Goal: Check status: Check status

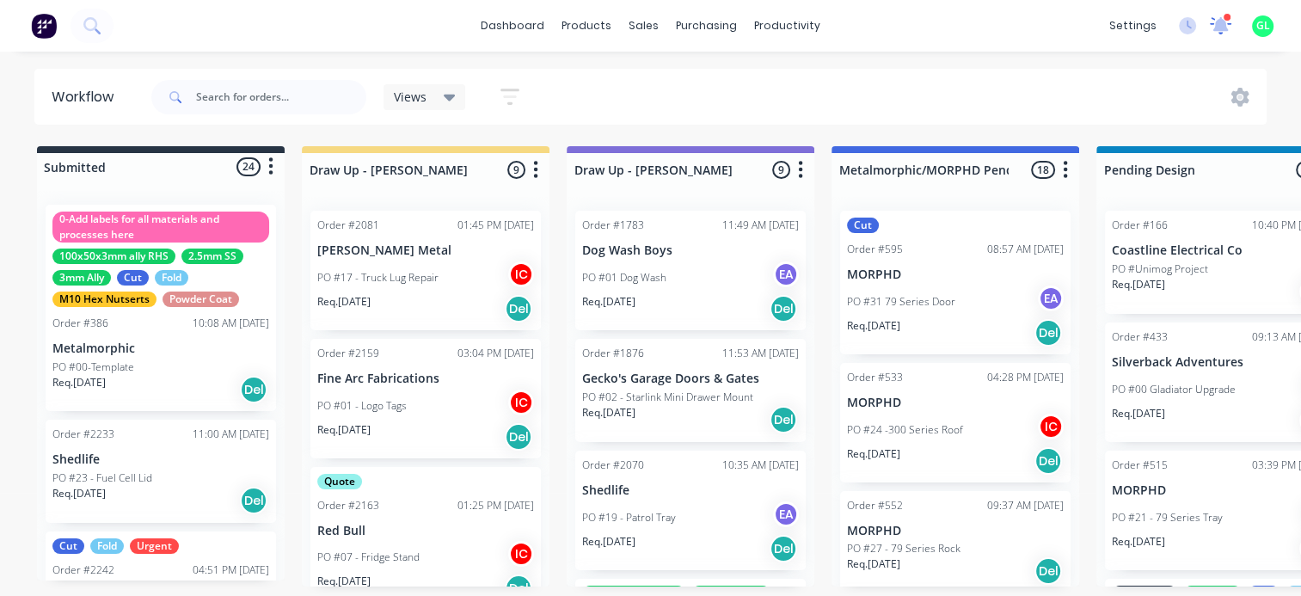
click at [1224, 28] on icon at bounding box center [1221, 23] width 16 height 15
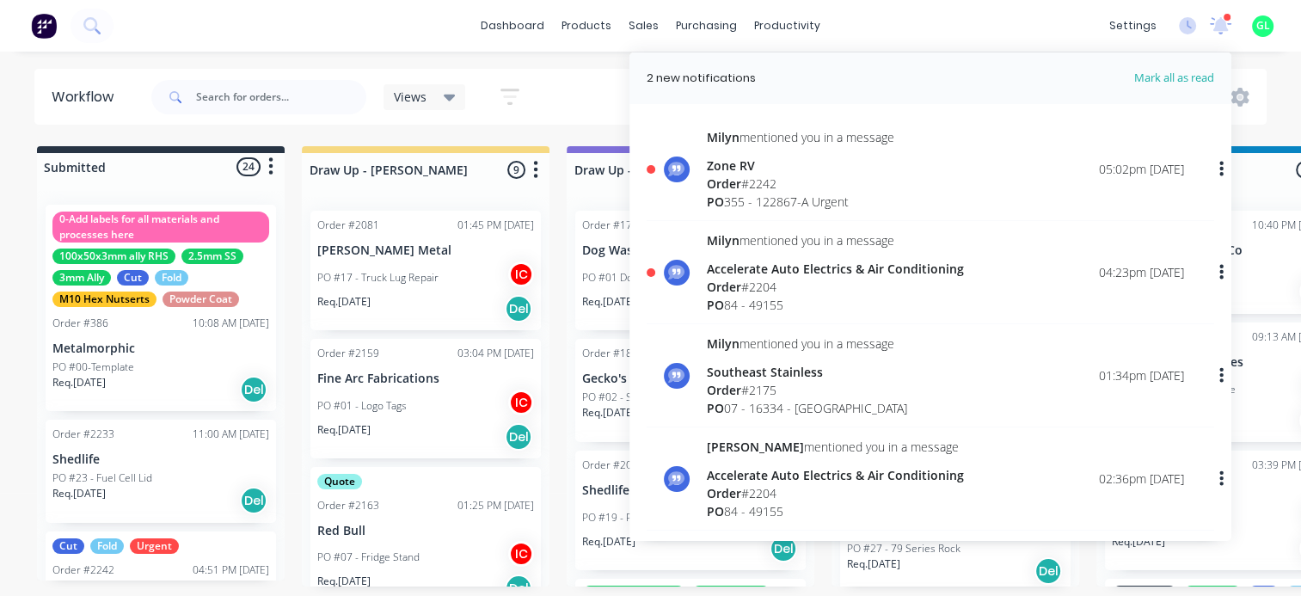
click at [799, 296] on div "PO 84 - 49155" at bounding box center [835, 305] width 257 height 18
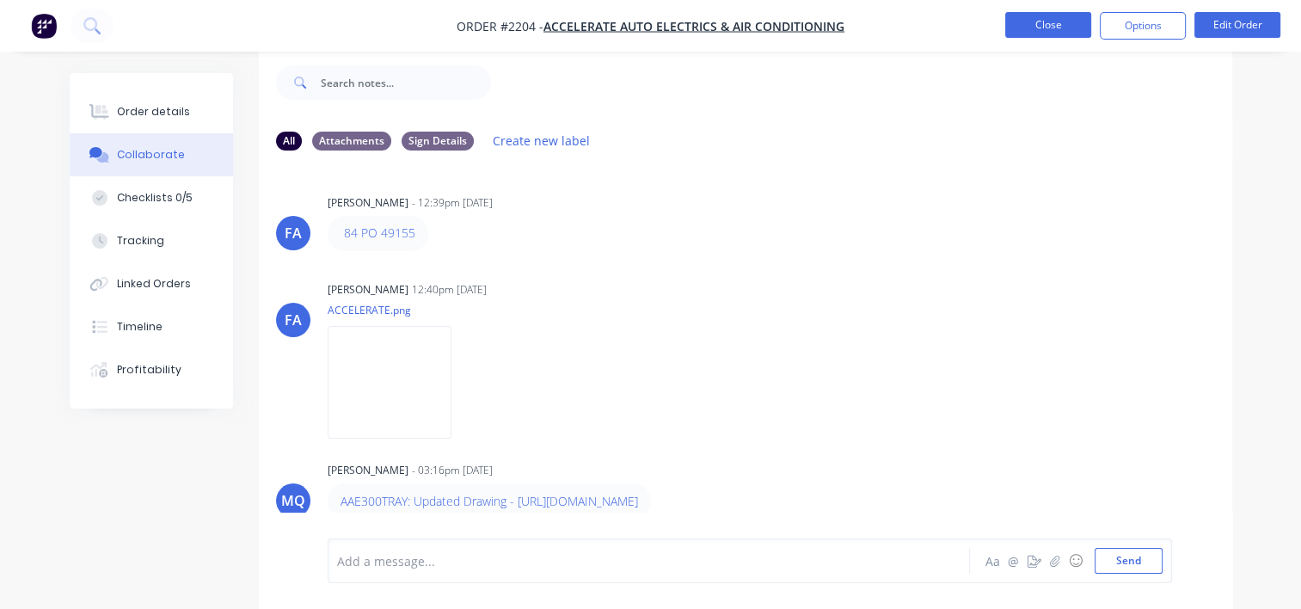
click at [1039, 26] on button "Close" at bounding box center [1048, 25] width 86 height 26
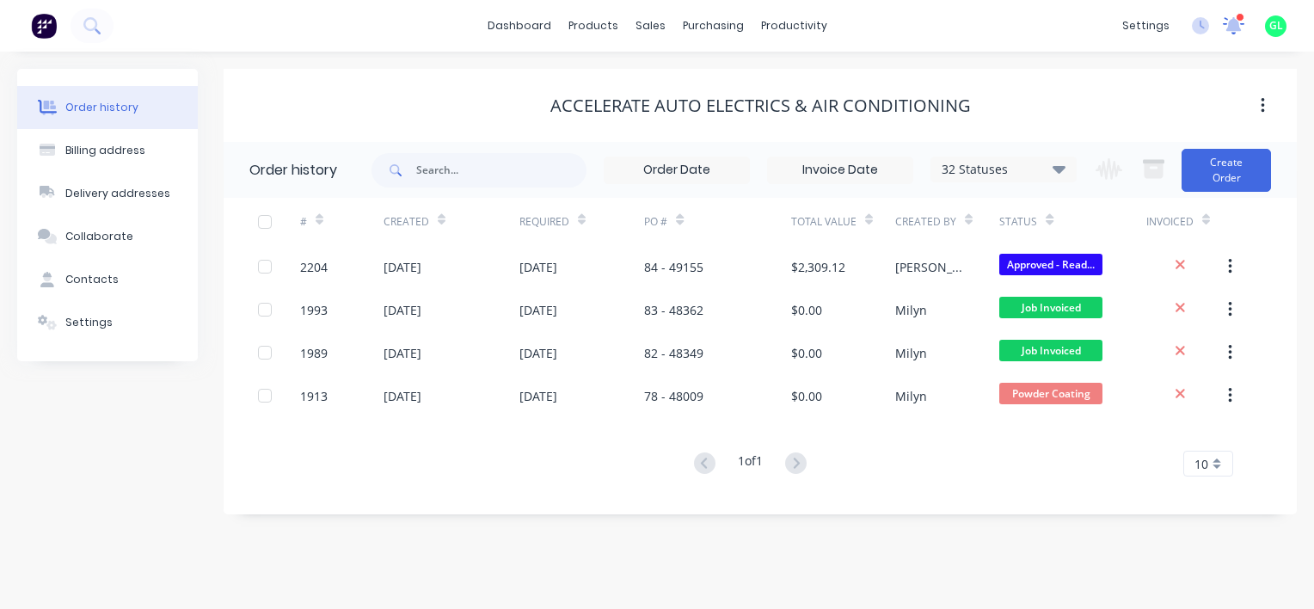
click at [1237, 27] on icon at bounding box center [1234, 22] width 16 height 15
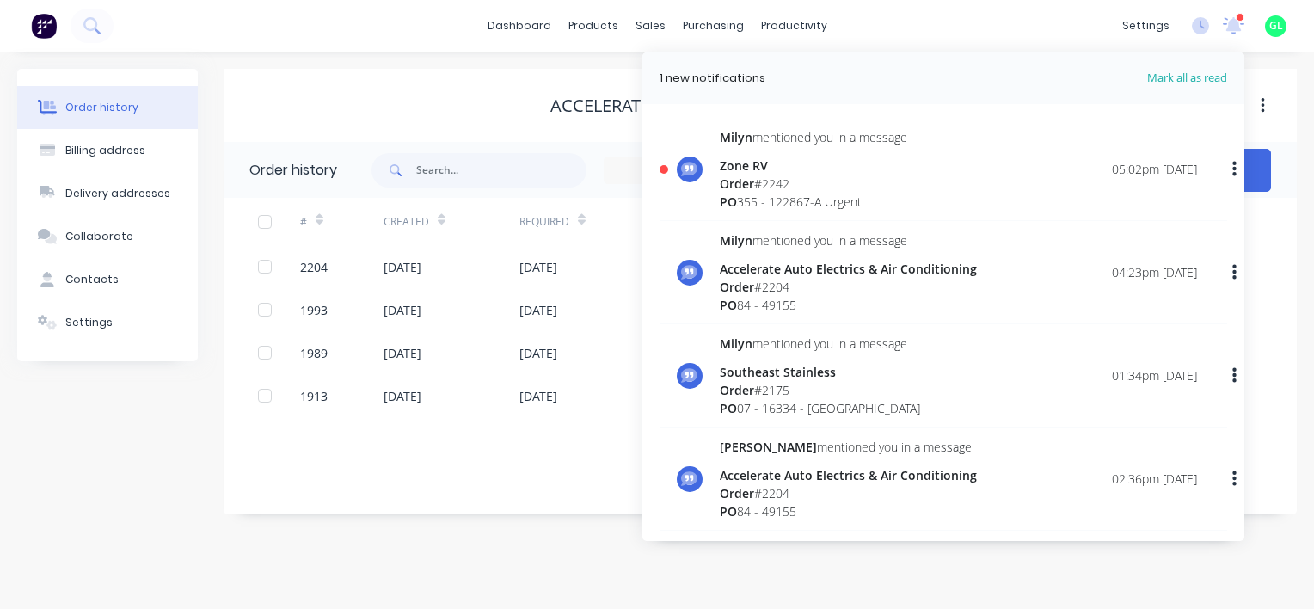
click at [809, 193] on div "PO 355 - 122867-A Urgent" at bounding box center [813, 202] width 187 height 18
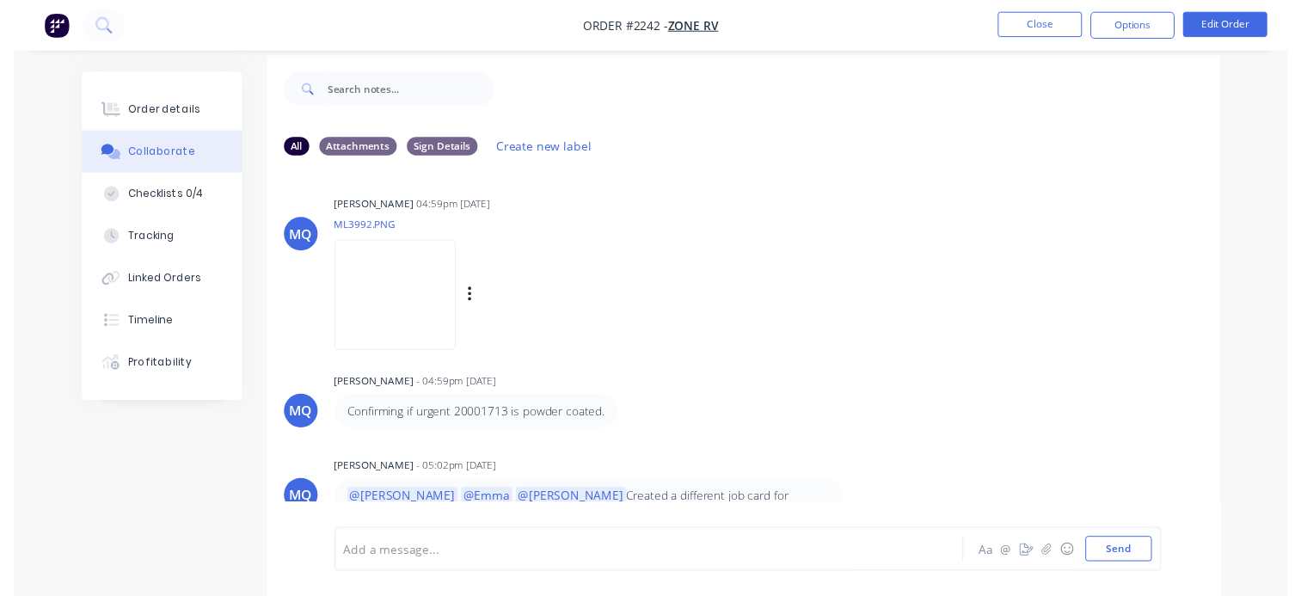
scroll to position [25, 0]
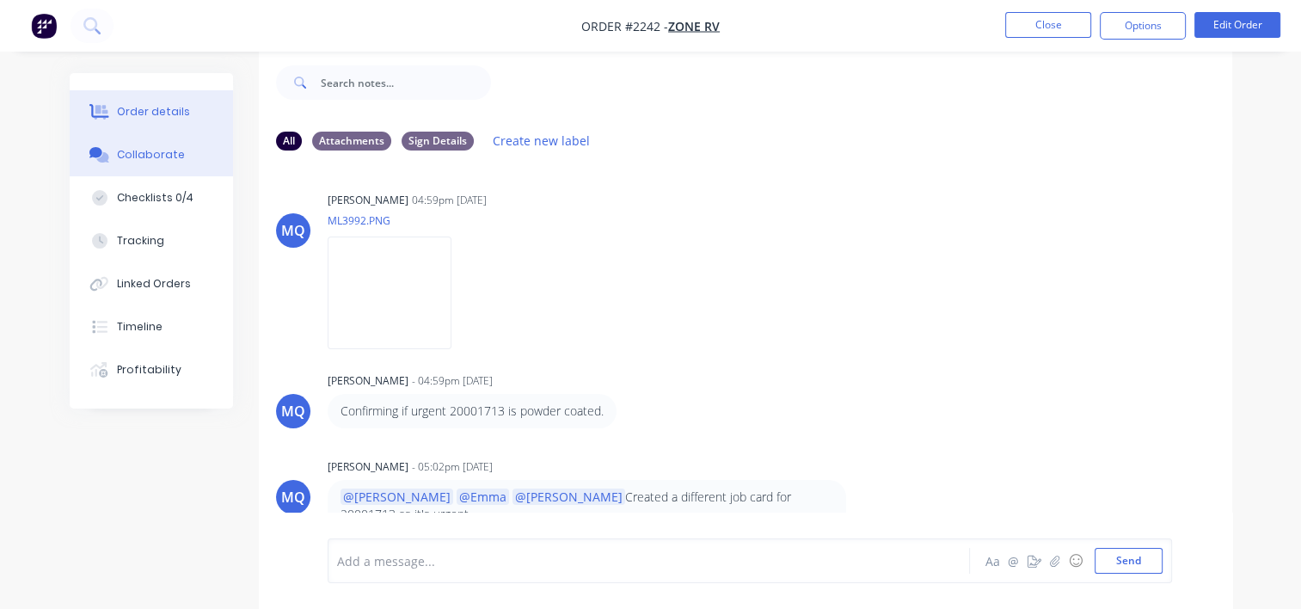
click at [157, 100] on button "Order details" at bounding box center [151, 111] width 163 height 43
